Goal: Information Seeking & Learning: Learn about a topic

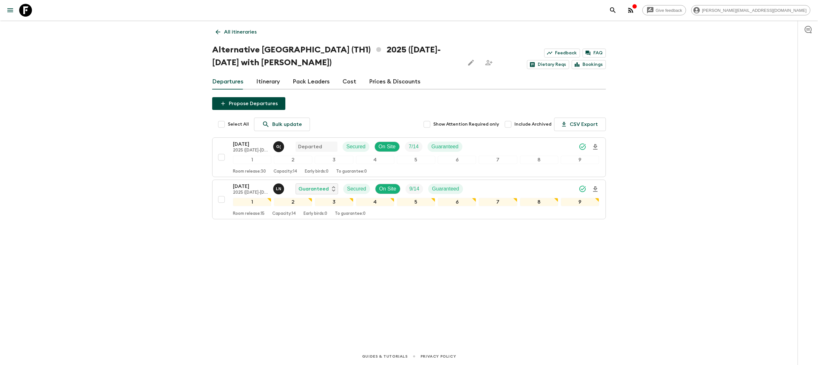
click at [272, 80] on link "Itinerary" at bounding box center [268, 81] width 24 height 15
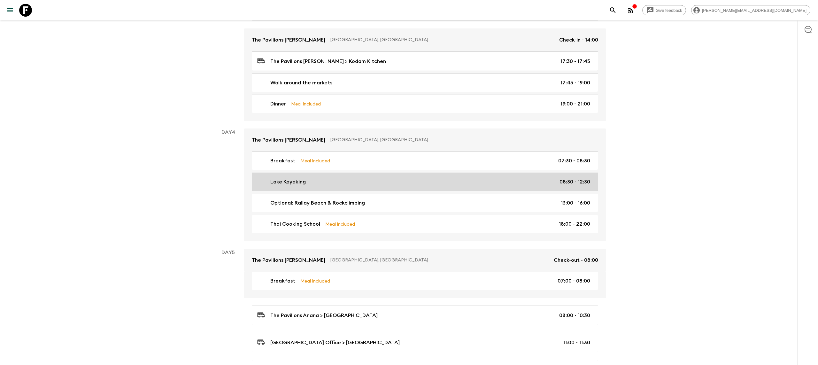
scroll to position [467, 0]
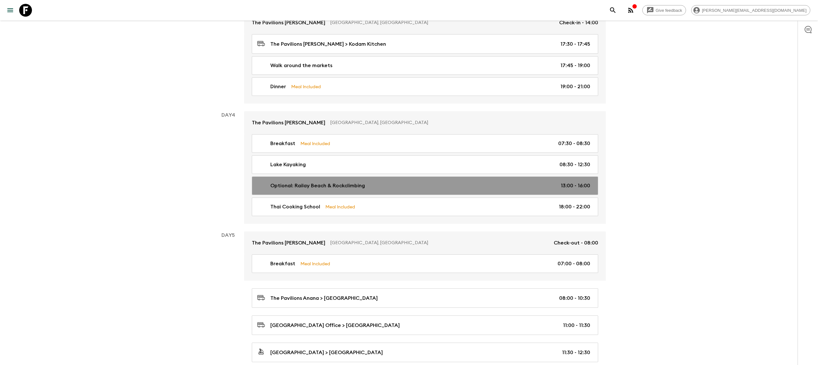
click at [337, 194] on link "Optional: Railay Beach & Rockclimbing 13:00 - 16:00" at bounding box center [425, 185] width 346 height 19
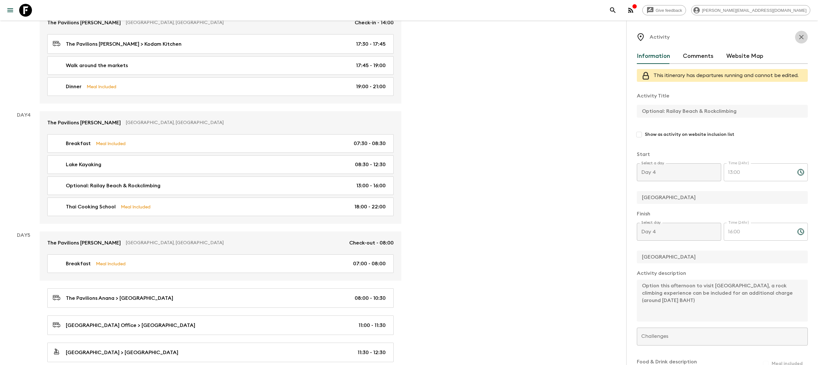
click at [803, 35] on icon "button" at bounding box center [802, 37] width 8 height 8
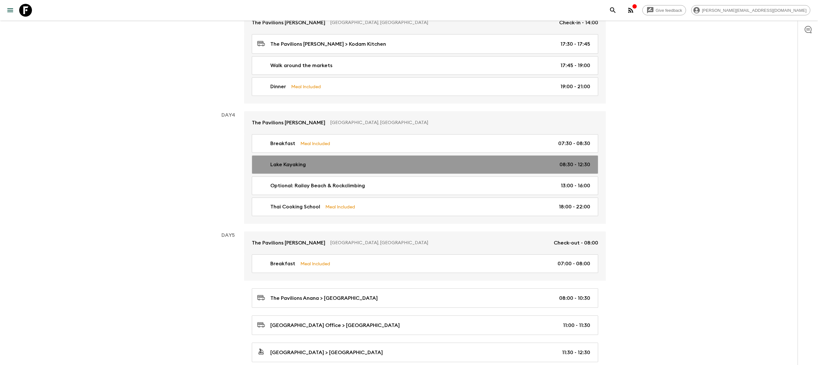
click at [282, 168] on p "Lake Kayaking" at bounding box center [287, 165] width 35 height 8
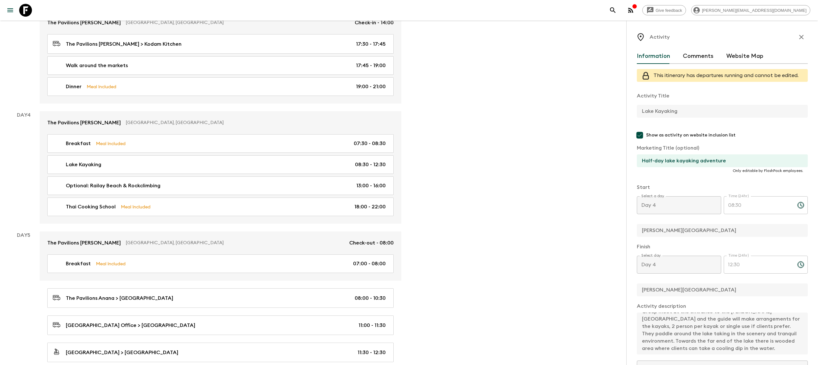
click at [808, 33] on div "Activity Information Comments Website Map This itinerary has departures running…" at bounding box center [722, 202] width 192 height 365
click at [802, 34] on icon "button" at bounding box center [802, 37] width 8 height 8
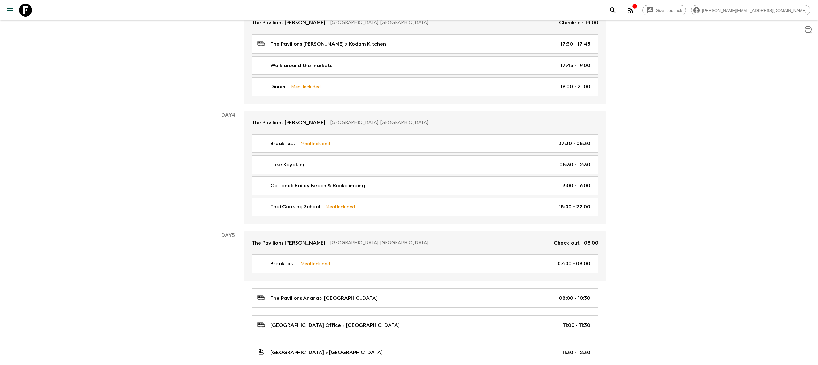
click at [162, 181] on div "Give feedback [PERSON_NAME][EMAIL_ADDRESS][DOMAIN_NAME] All itineraries Alterna…" at bounding box center [409, 295] width 818 height 1524
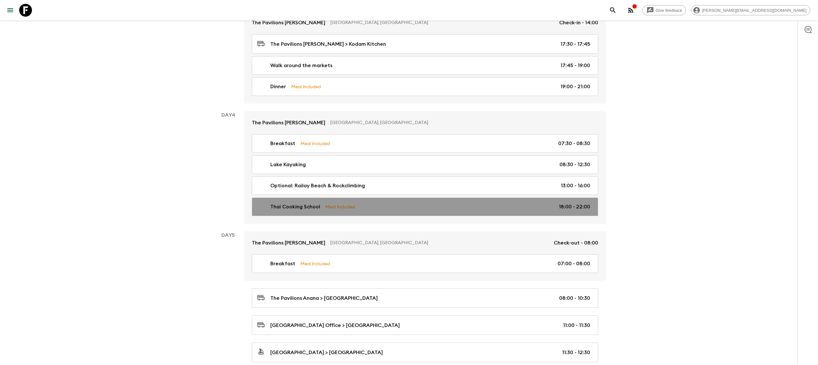
click at [354, 208] on p "Meal Included" at bounding box center [340, 206] width 30 height 7
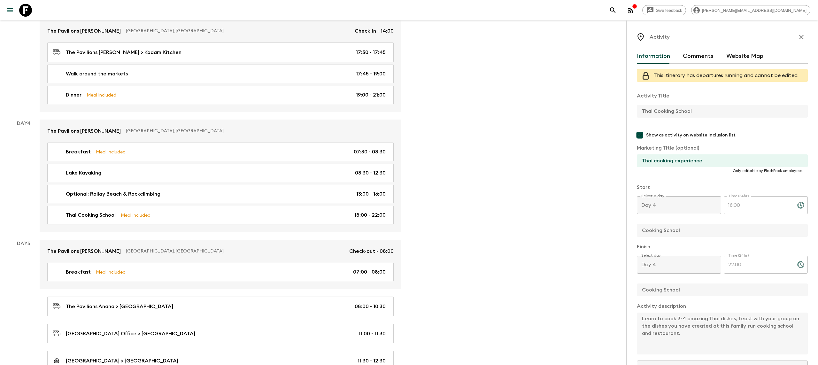
scroll to position [458, 0]
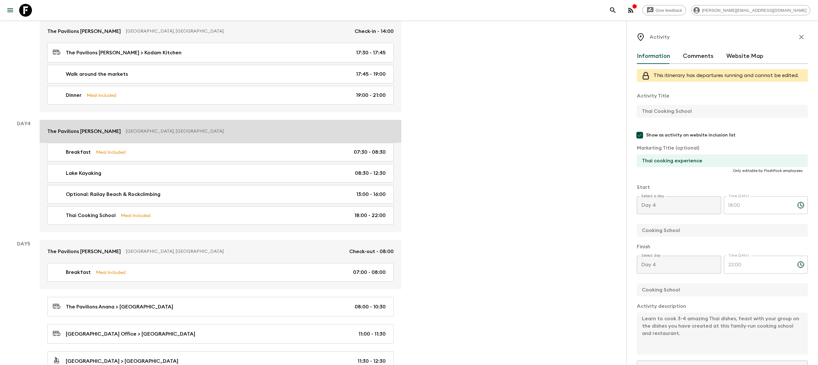
click at [126, 134] on p "[GEOGRAPHIC_DATA], [GEOGRAPHIC_DATA]" at bounding box center [257, 131] width 263 height 6
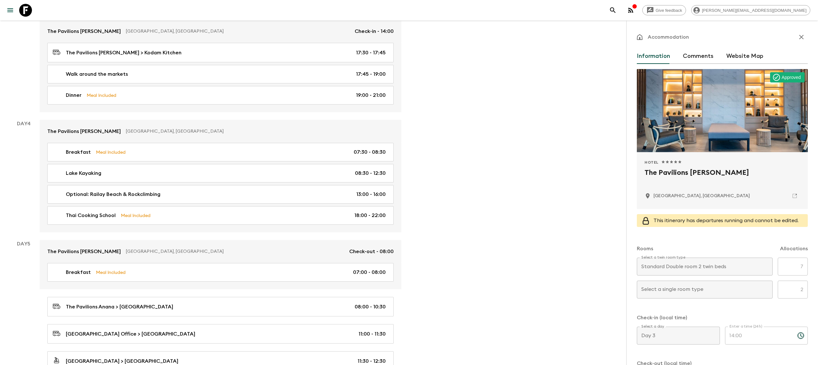
click at [26, 9] on icon at bounding box center [25, 10] width 13 height 13
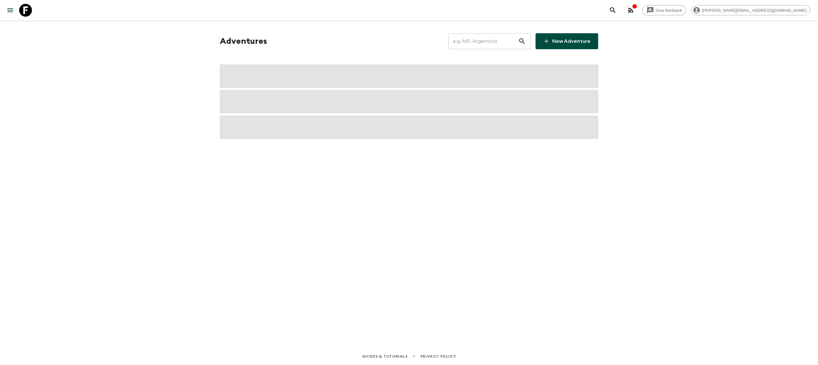
click at [474, 36] on input "text" at bounding box center [483, 41] width 70 height 18
type input "th2"
click at [475, 41] on input "th2" at bounding box center [483, 41] width 70 height 18
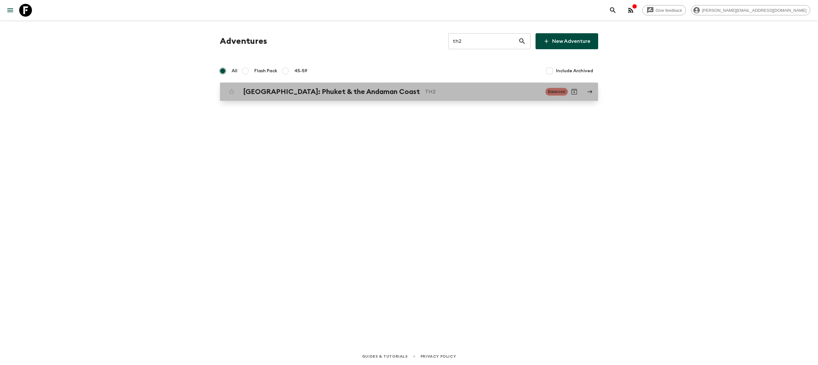
click at [410, 97] on div "[GEOGRAPHIC_DATA]: Phuket & the Andaman Coast TH2 Balanced" at bounding box center [396, 91] width 343 height 13
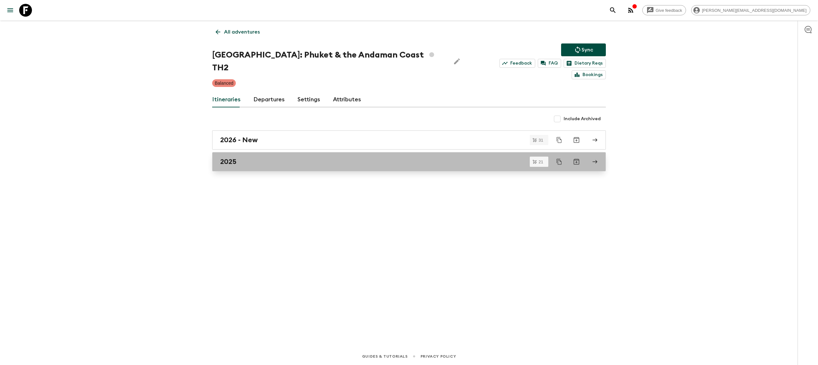
click at [248, 158] on div "2025" at bounding box center [403, 162] width 366 height 8
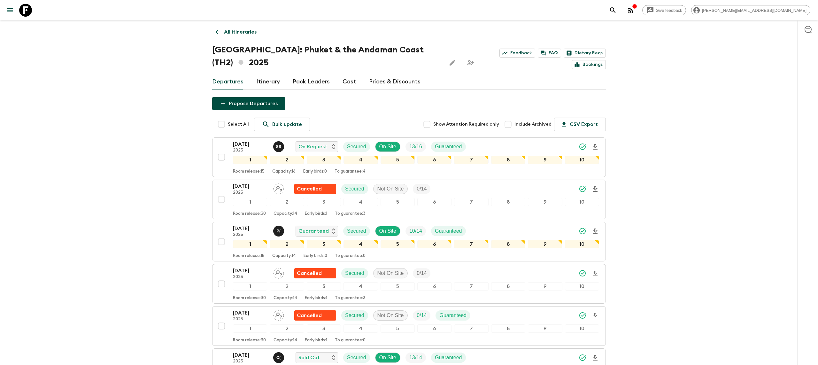
click at [508, 123] on input "Include Archived" at bounding box center [508, 124] width 13 height 13
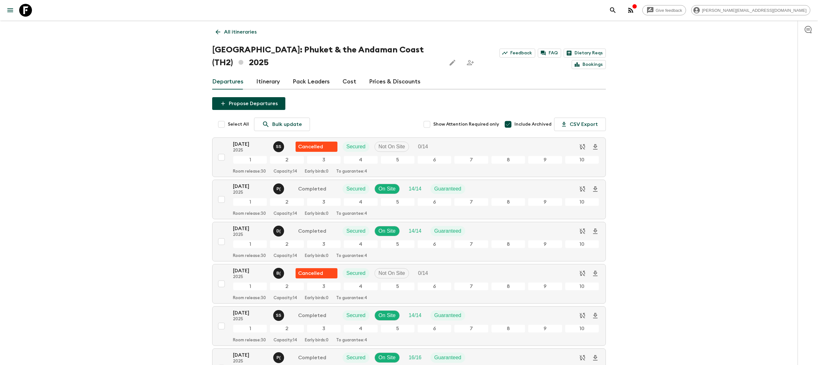
click at [512, 128] on input "Include Archived" at bounding box center [508, 124] width 13 height 13
checkbox input "false"
